Goal: Ask a question

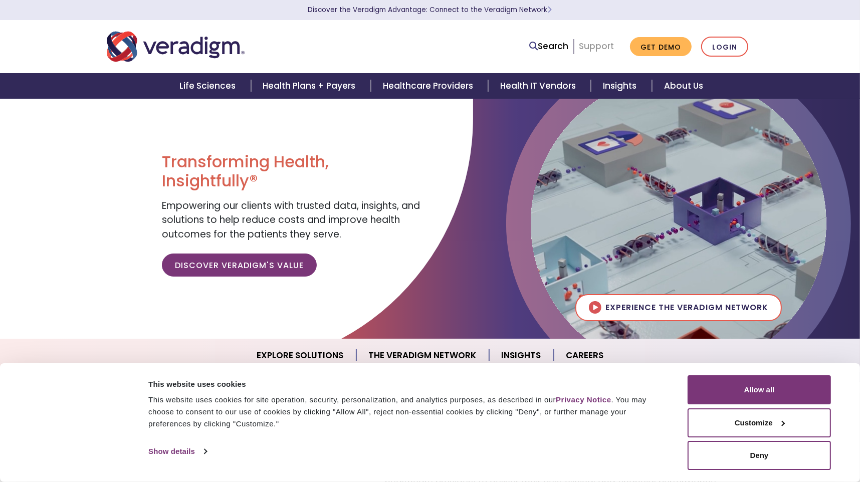
click at [592, 48] on link "Support" at bounding box center [596, 46] width 35 height 12
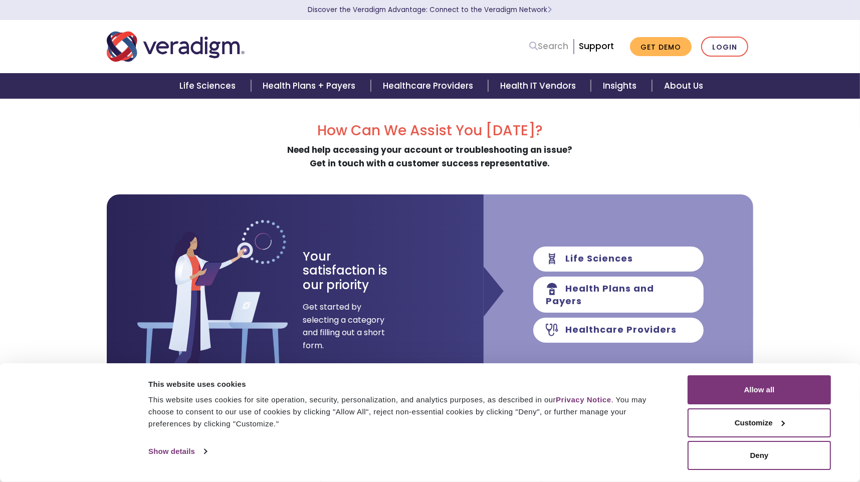
click at [559, 52] on link "Search" at bounding box center [548, 47] width 39 height 14
click at [532, 46] on icon at bounding box center [533, 46] width 9 height 9
click at [775, 449] on button "Deny" at bounding box center [759, 455] width 143 height 29
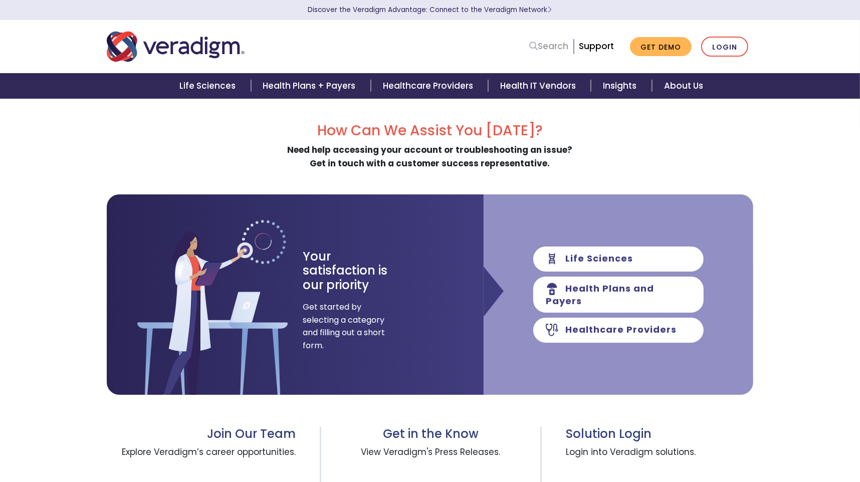
click at [558, 51] on link "Search" at bounding box center [548, 47] width 39 height 14
click at [533, 48] on icon at bounding box center [533, 46] width 9 height 9
